Goal: Find specific page/section: Find specific page/section

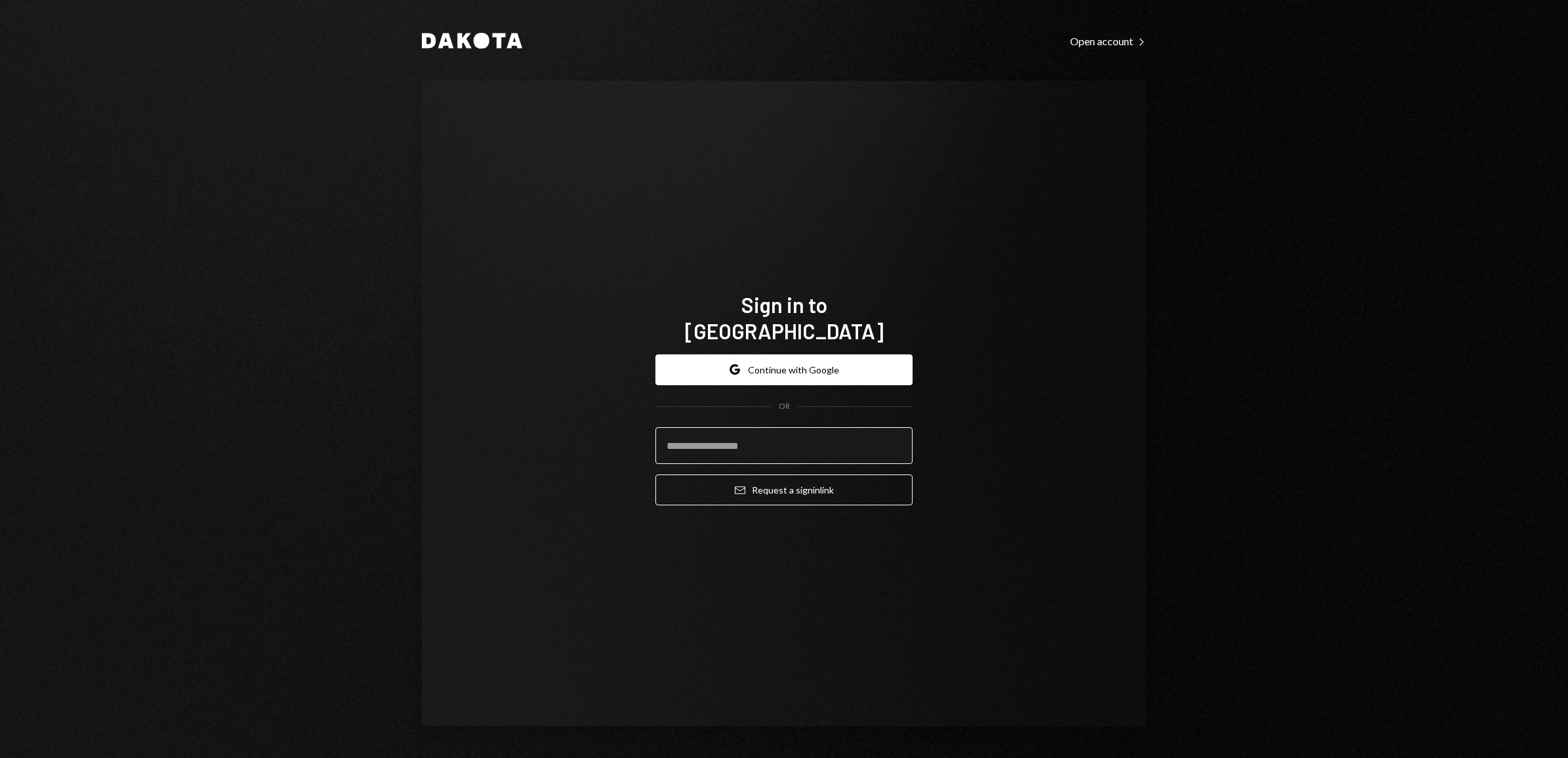
drag, startPoint x: 0, startPoint y: 0, endPoint x: 765, endPoint y: 440, distance: 882.5
click at [765, 440] on input "email" at bounding box center [784, 445] width 257 height 37
type input "**********"
click at [765, 484] on button "Email Request a sign in link" at bounding box center [784, 490] width 257 height 31
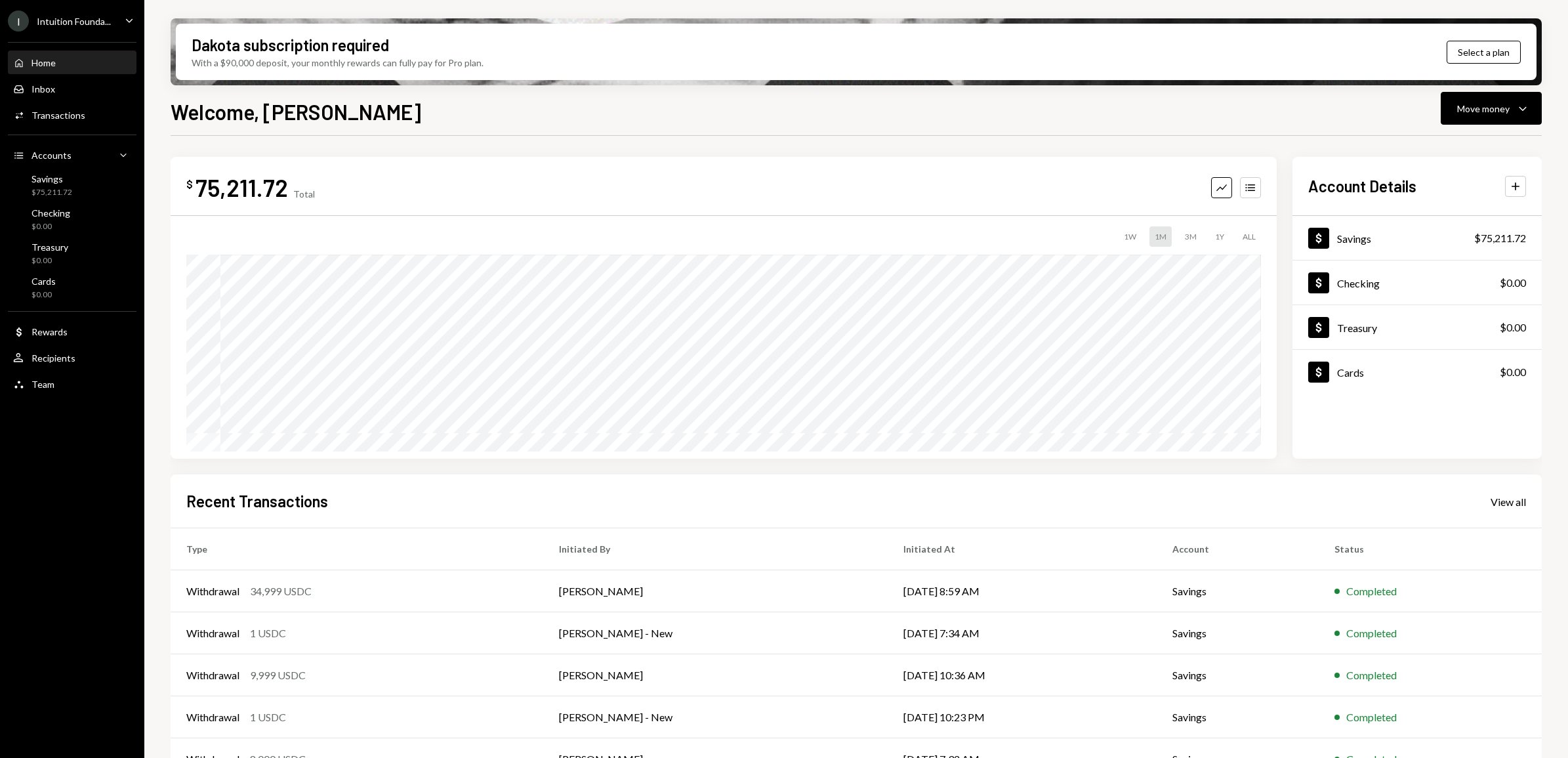
click at [130, 24] on icon "Caret Down" at bounding box center [129, 20] width 15 height 15
click at [38, 506] on div "I Intuition Founda... Caret Down Home Home Inbox Inbox Activities Transactions …" at bounding box center [72, 379] width 145 height 758
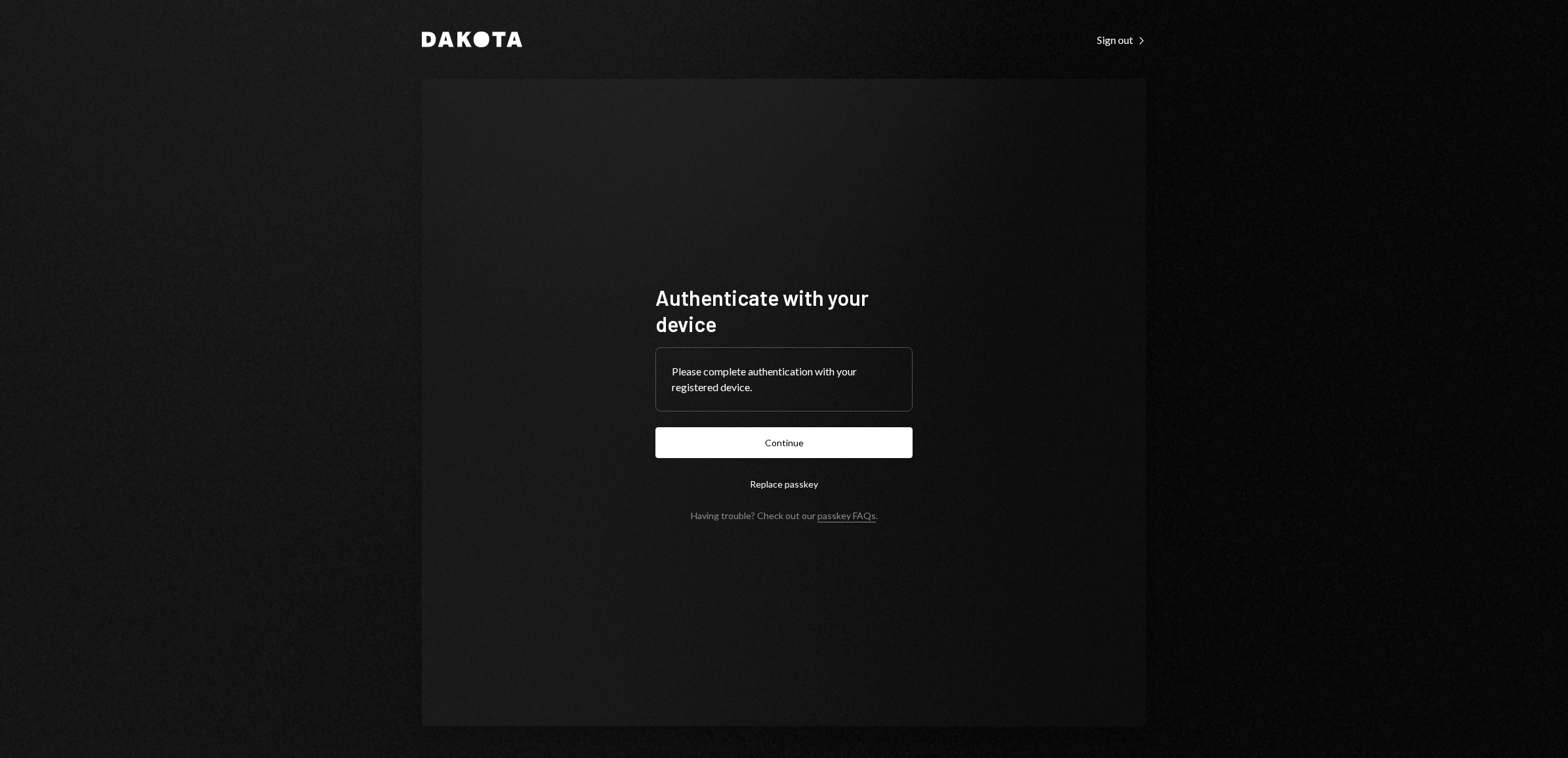
click at [785, 428] on button "Continue" at bounding box center [784, 443] width 257 height 31
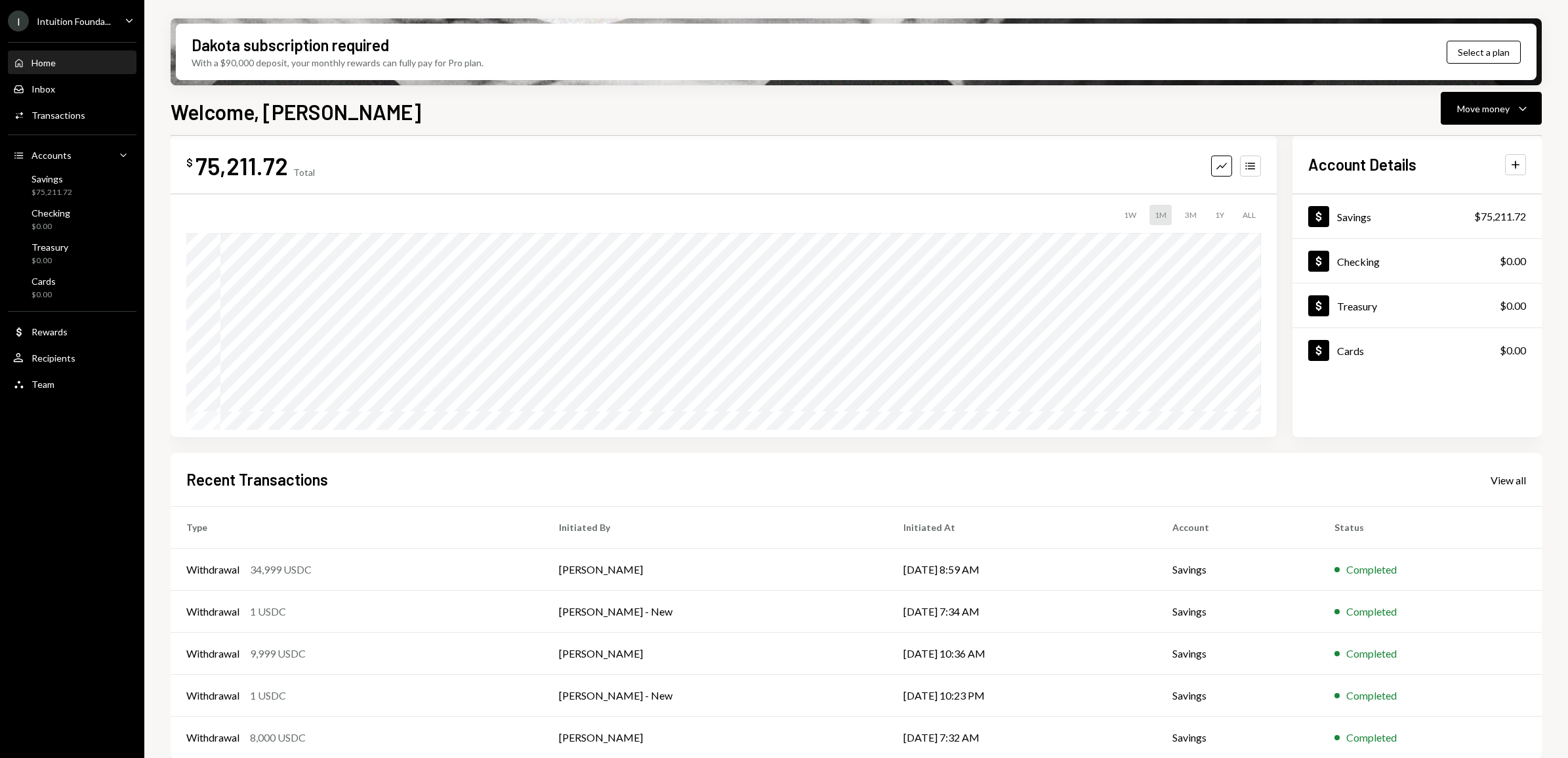
scroll to position [33, 0]
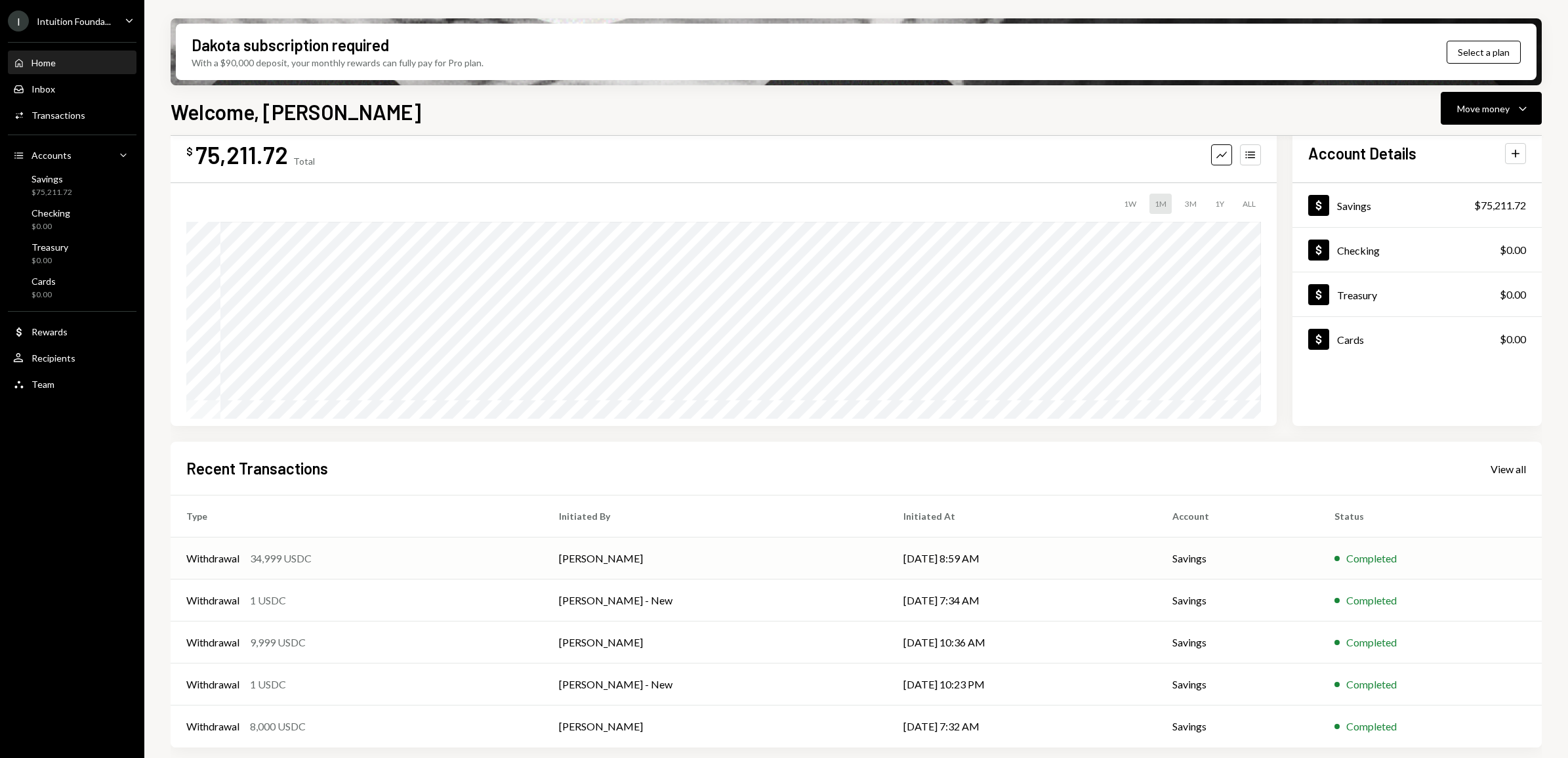
click at [821, 542] on td "[PERSON_NAME]" at bounding box center [715, 559] width 345 height 42
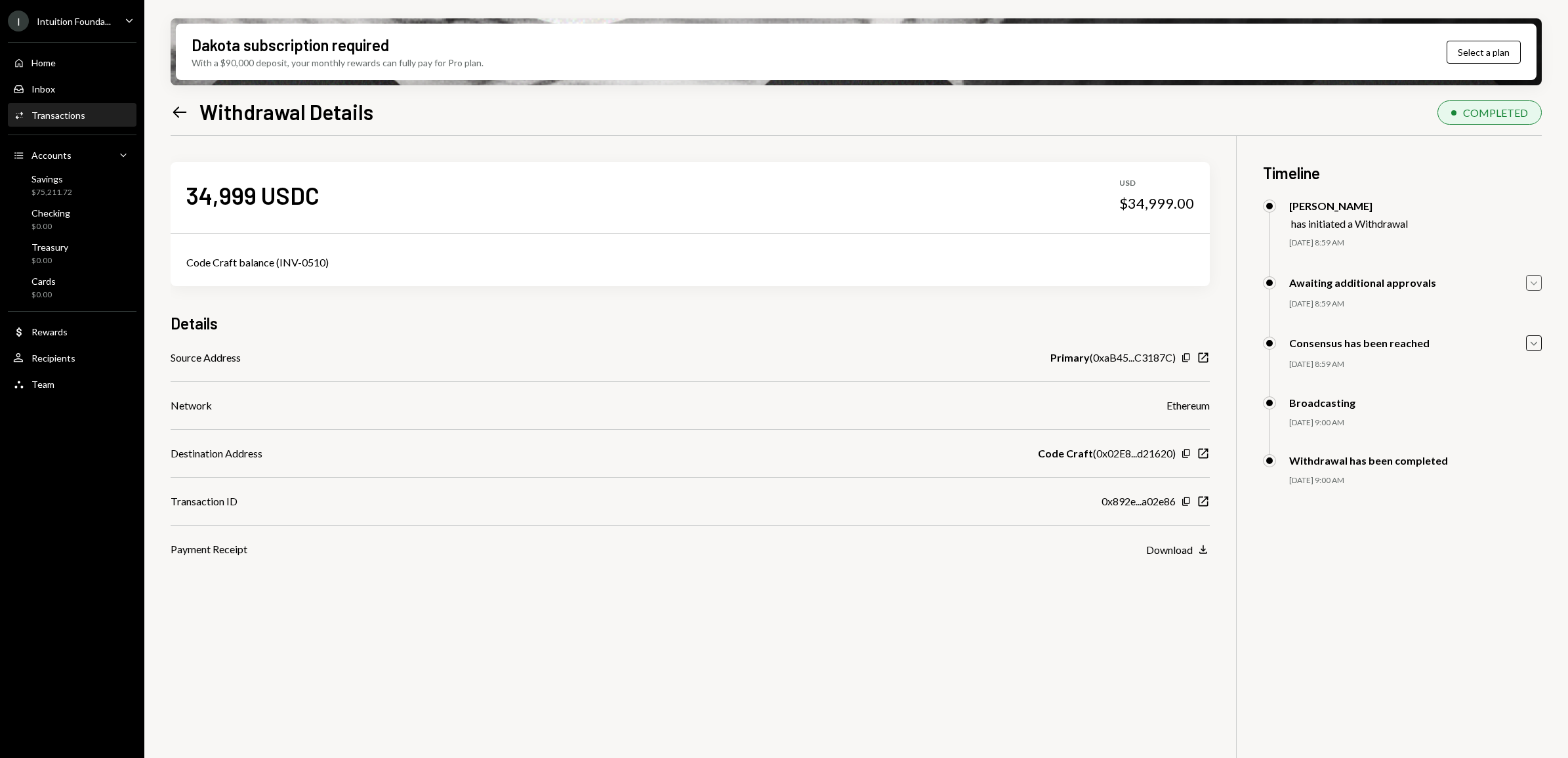
click at [1529, 284] on icon "Caret Down" at bounding box center [1534, 283] width 15 height 15
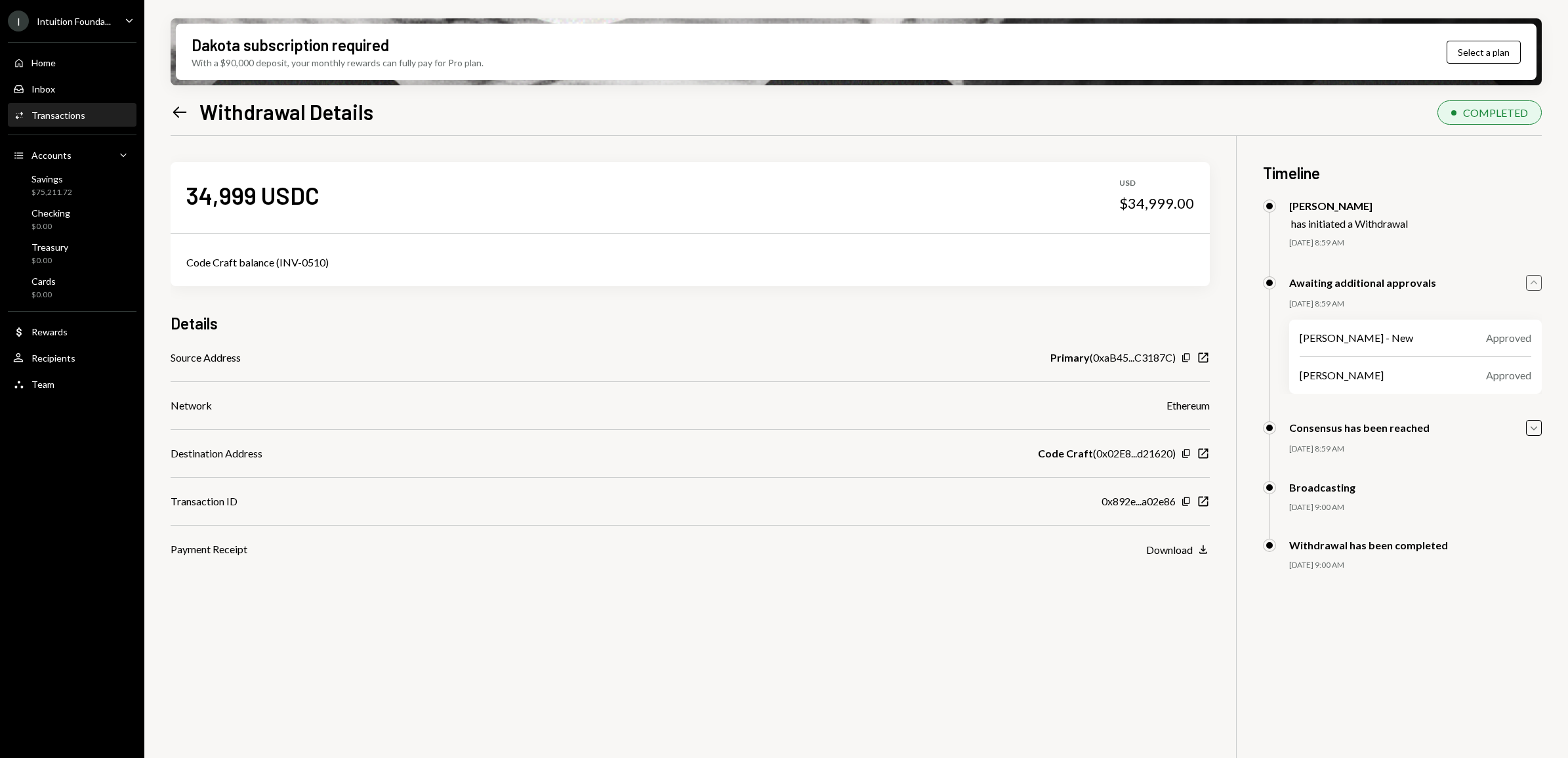
click at [1544, 425] on div "Dakota subscription required With a $90,000 deposit, your monthly rewards can f…" at bounding box center [856, 379] width 1424 height 758
click at [1539, 427] on icon "Caret Down" at bounding box center [1534, 428] width 15 height 15
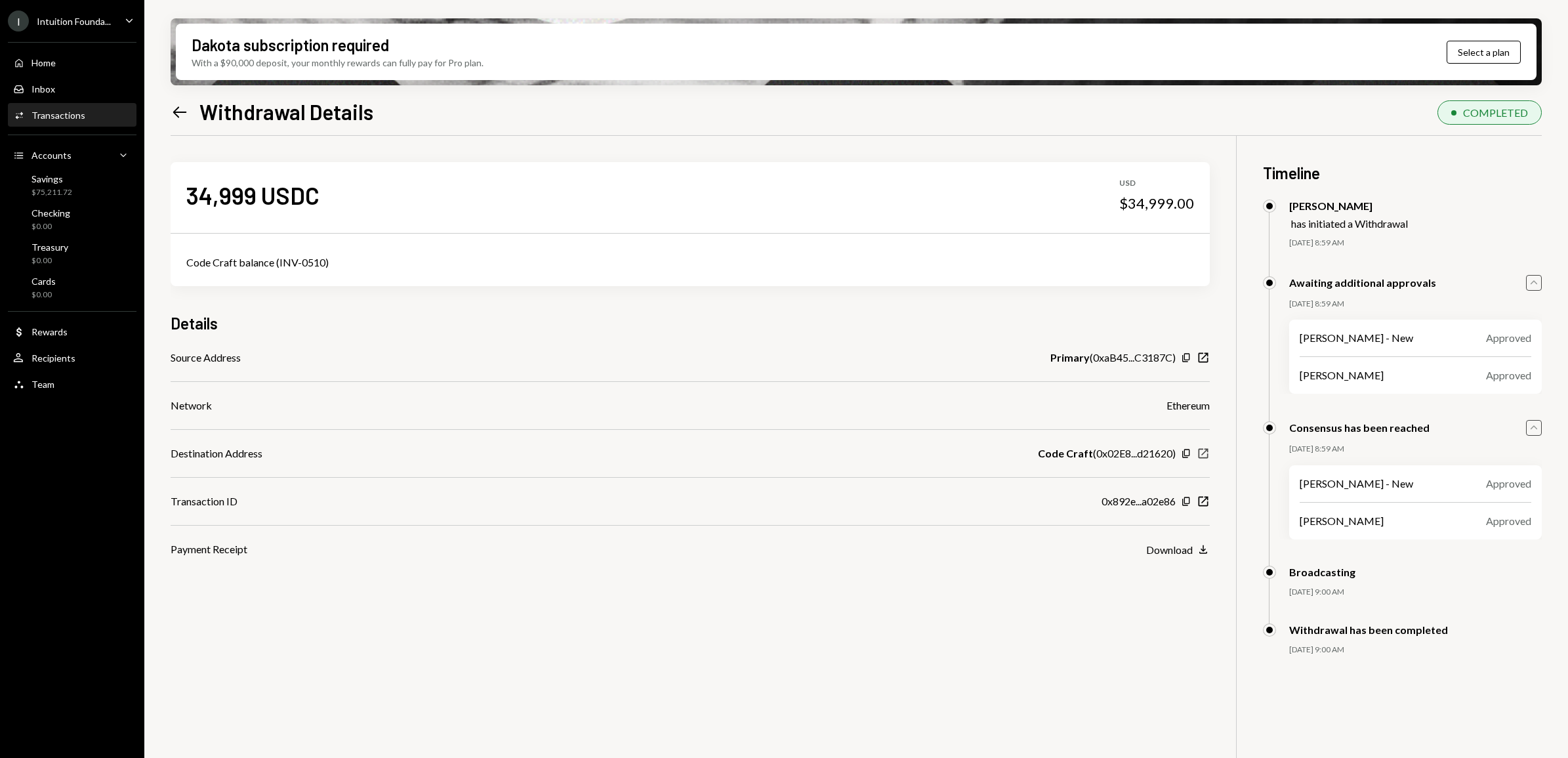
click at [1202, 453] on icon "New Window" at bounding box center [1203, 453] width 13 height 13
